Goal: Download file/media

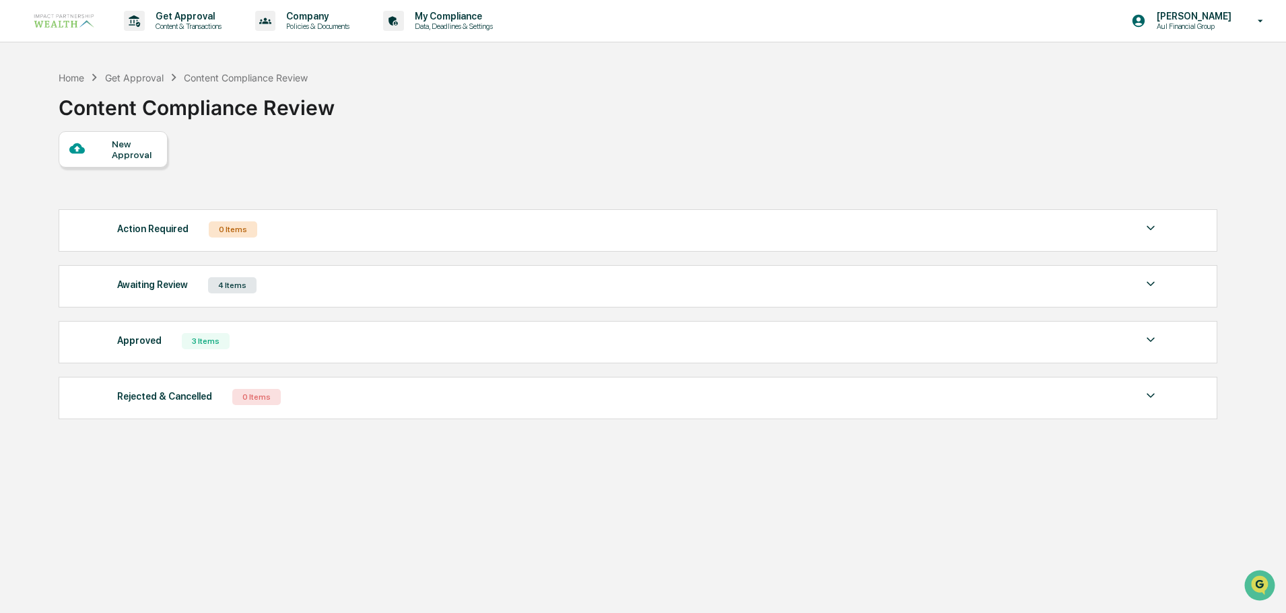
click at [227, 289] on div "4 Items" at bounding box center [232, 285] width 48 height 16
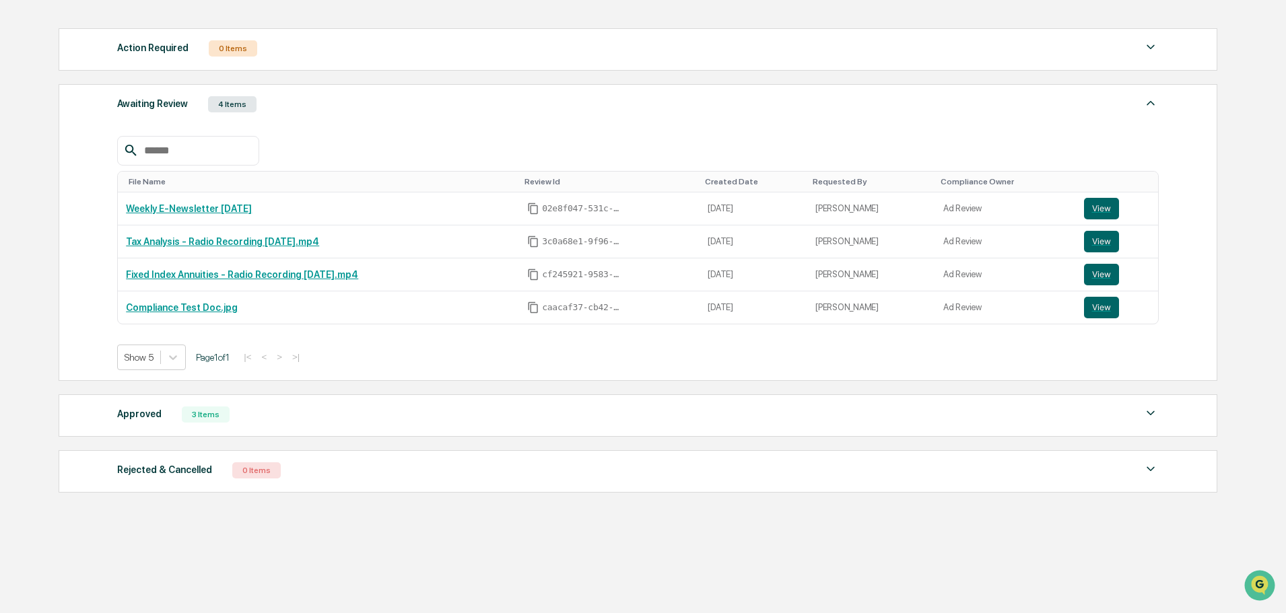
scroll to position [182, 0]
click at [199, 413] on div "3 Items" at bounding box center [206, 413] width 48 height 16
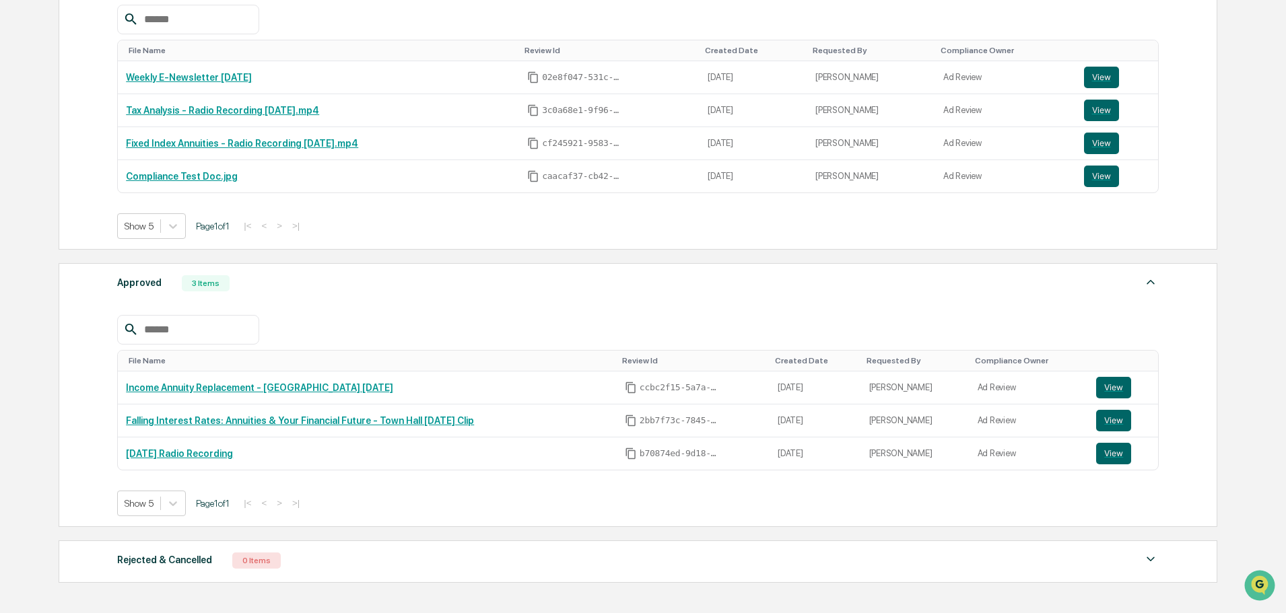
scroll to position [317, 0]
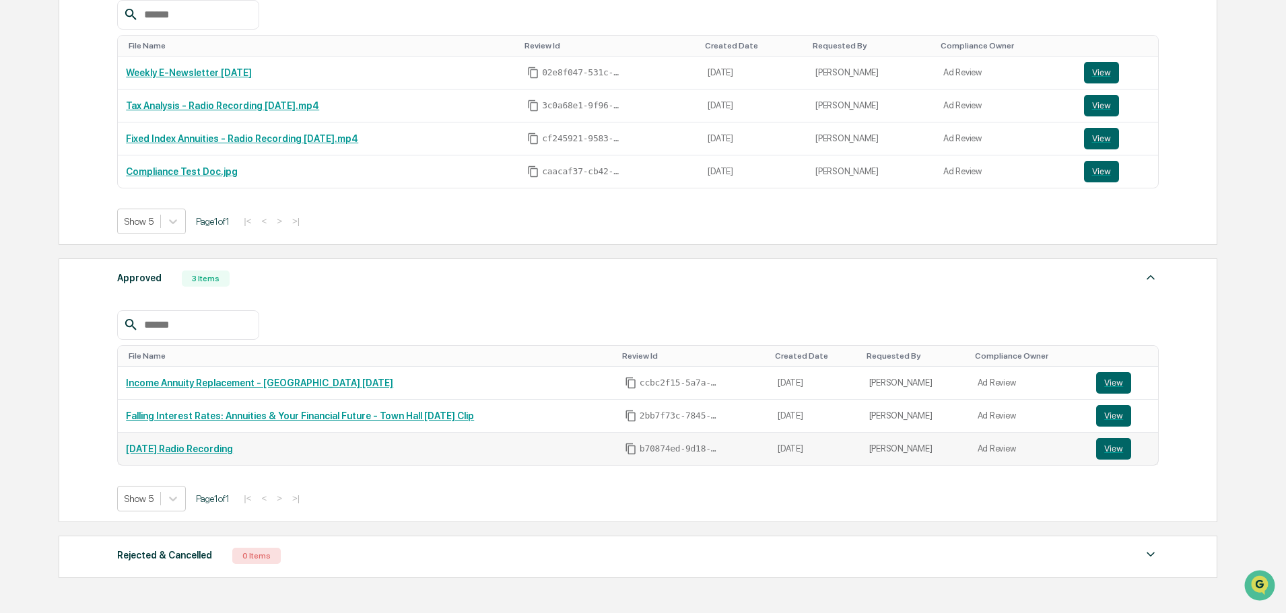
click at [211, 454] on link "[DATE] Radio Recording" at bounding box center [179, 449] width 107 height 11
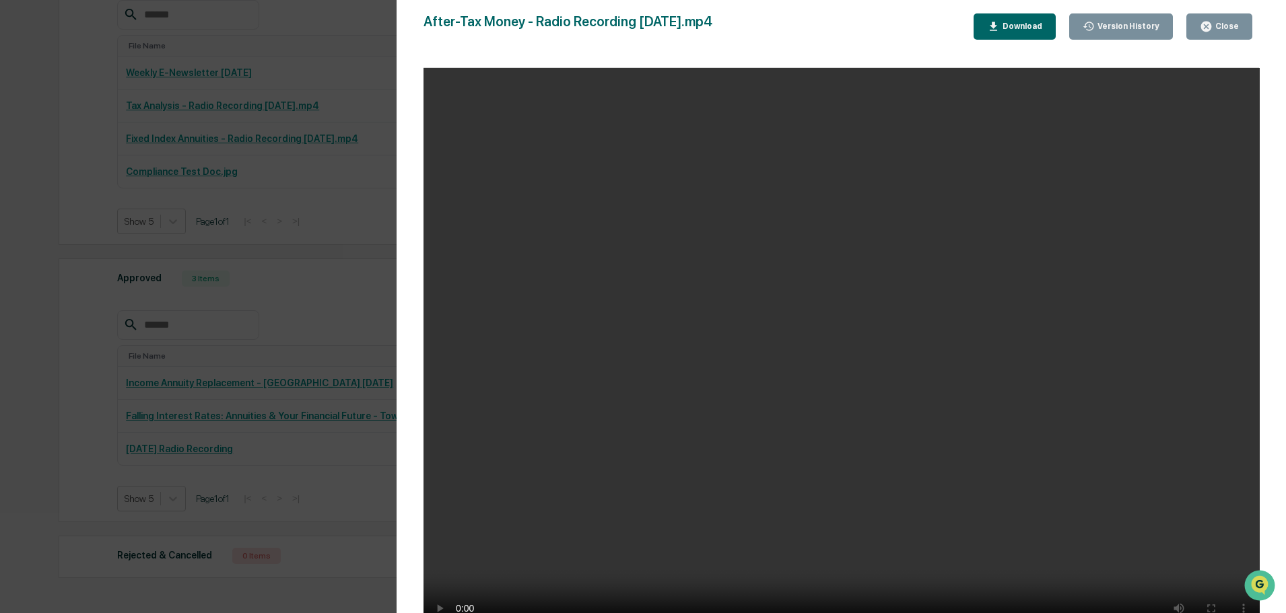
click at [39, 131] on div "Version History [DATE] 09:51 PM [PERSON_NAME] [DATE] 07:47 PM [PERSON_NAME] Aft…" at bounding box center [643, 306] width 1286 height 613
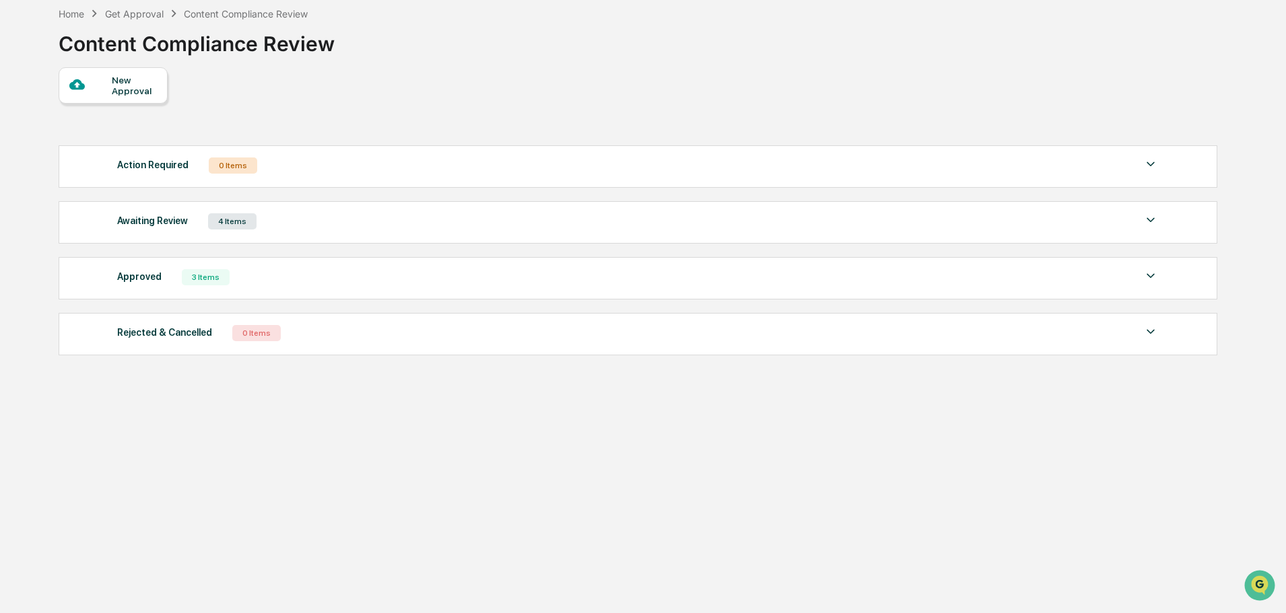
click at [233, 219] on div "4 Items" at bounding box center [232, 221] width 48 height 16
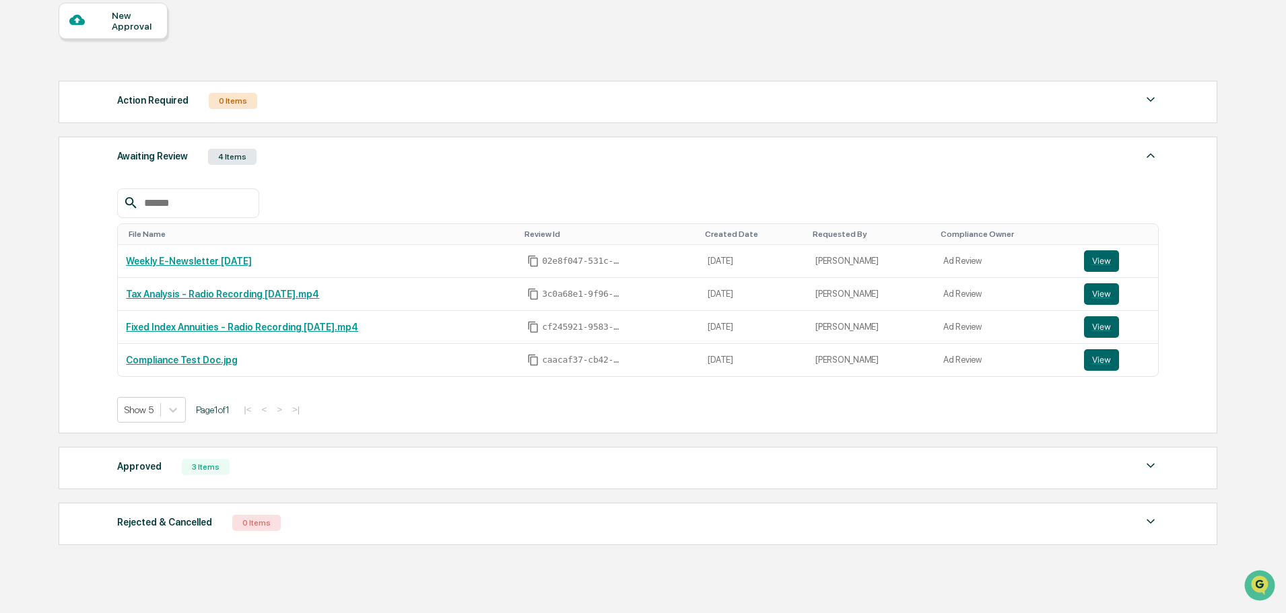
scroll to position [182, 0]
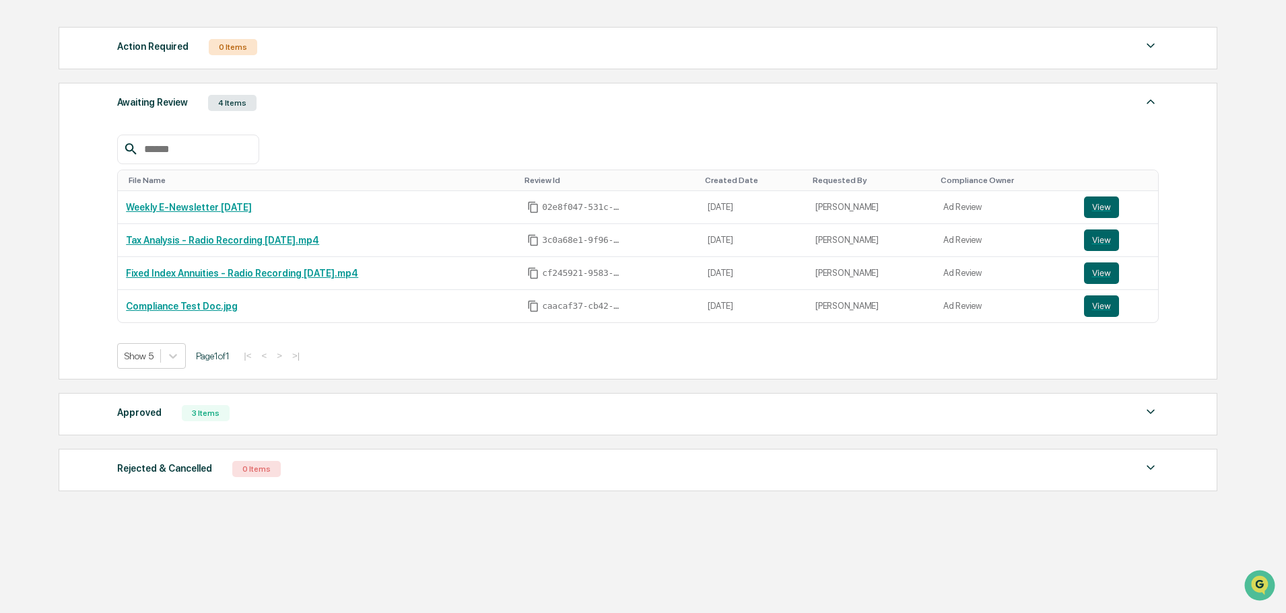
click at [203, 409] on div "3 Items" at bounding box center [206, 413] width 48 height 16
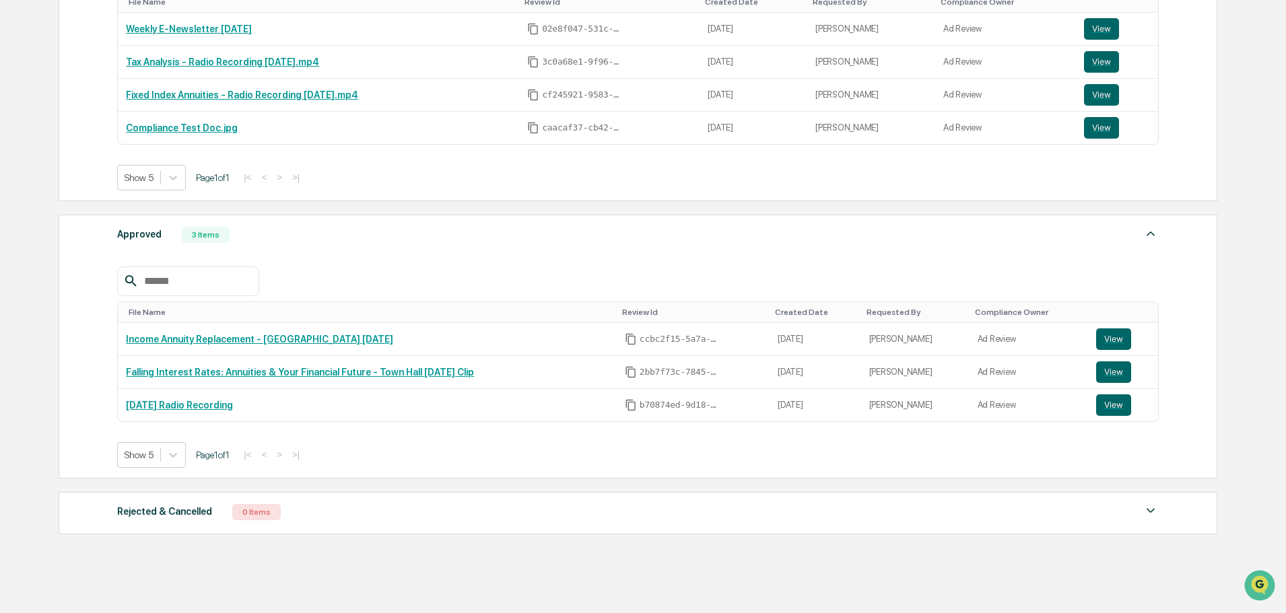
scroll to position [384, 0]
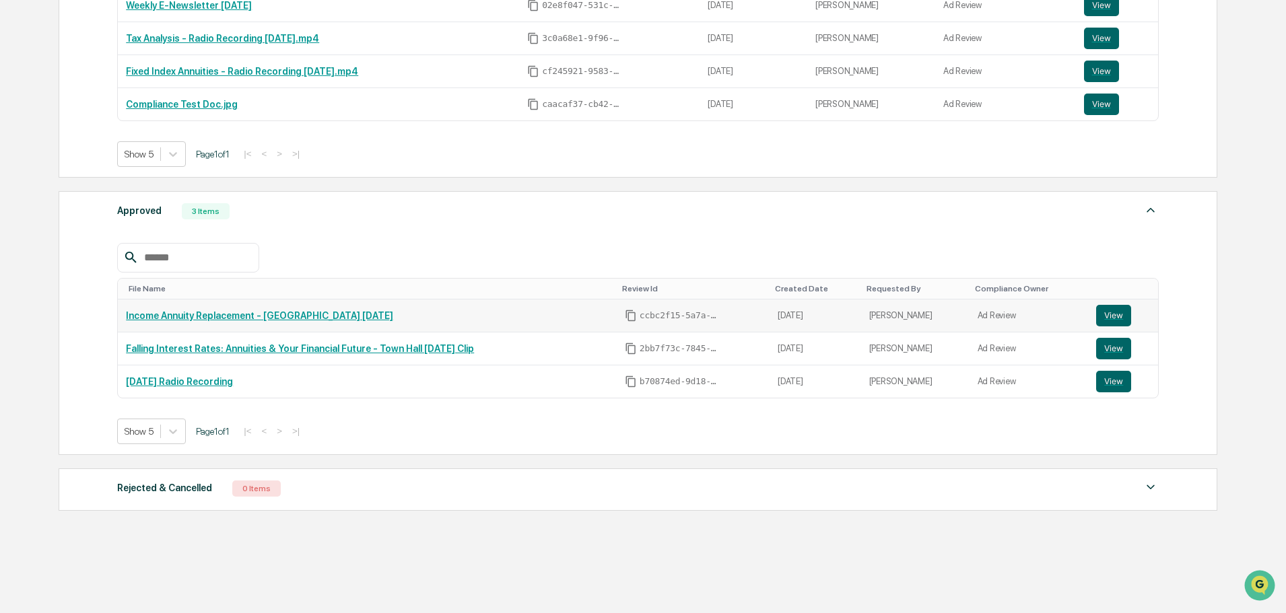
click at [228, 319] on link "Income Annuity Replacement - [GEOGRAPHIC_DATA] [DATE]" at bounding box center [259, 315] width 267 height 11
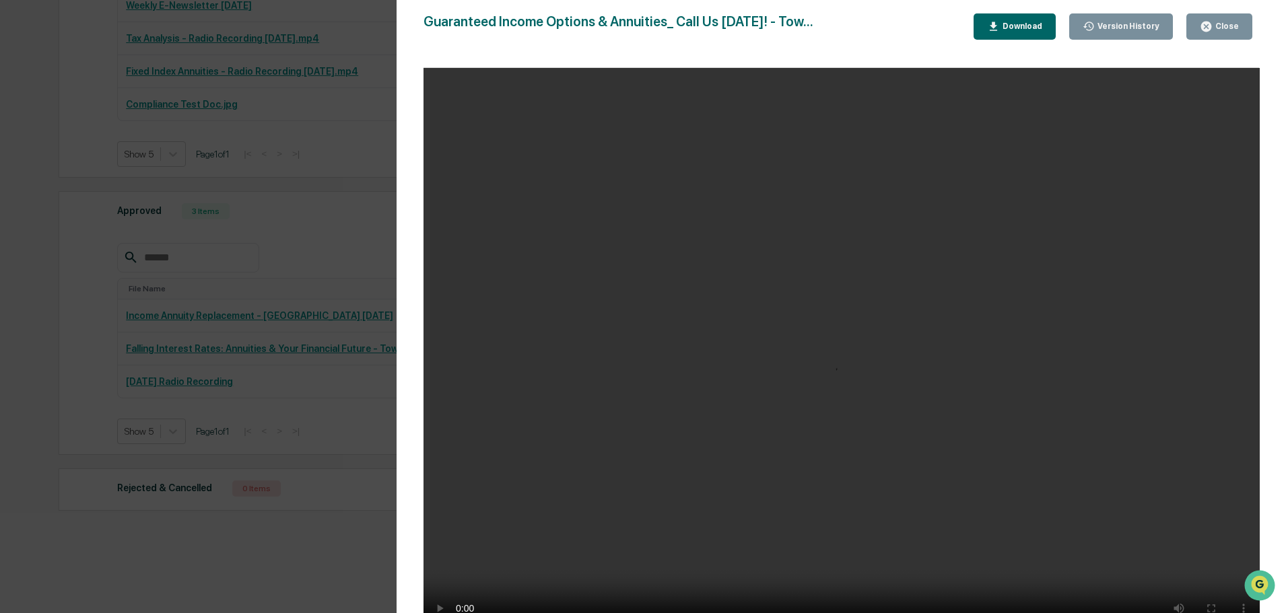
click at [40, 381] on div "Version History 08/19/2025, 05:15 PM Meghan Caviris 08/19/2025, 05:06 PM Meghan…" at bounding box center [643, 306] width 1286 height 613
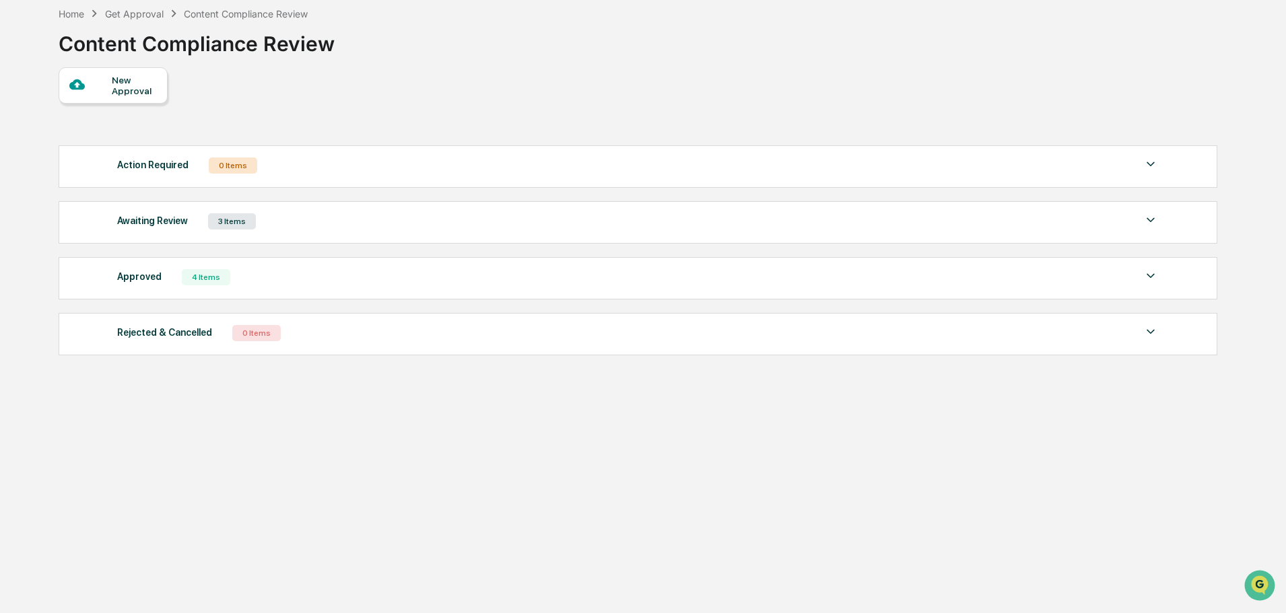
click at [229, 221] on div "3 Items" at bounding box center [232, 221] width 48 height 16
